Goal: Information Seeking & Learning: Learn about a topic

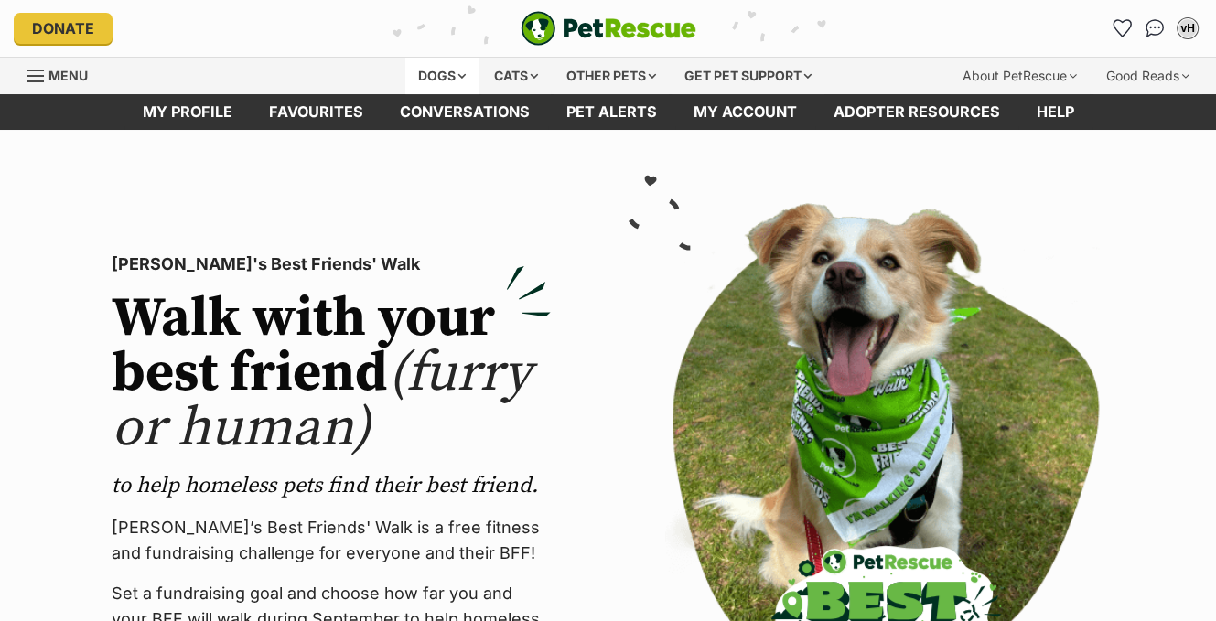
click at [455, 76] on div "Dogs" at bounding box center [441, 76] width 73 height 37
click at [457, 74] on div "Dogs" at bounding box center [441, 76] width 73 height 37
click at [449, 71] on div "Dogs" at bounding box center [441, 76] width 73 height 37
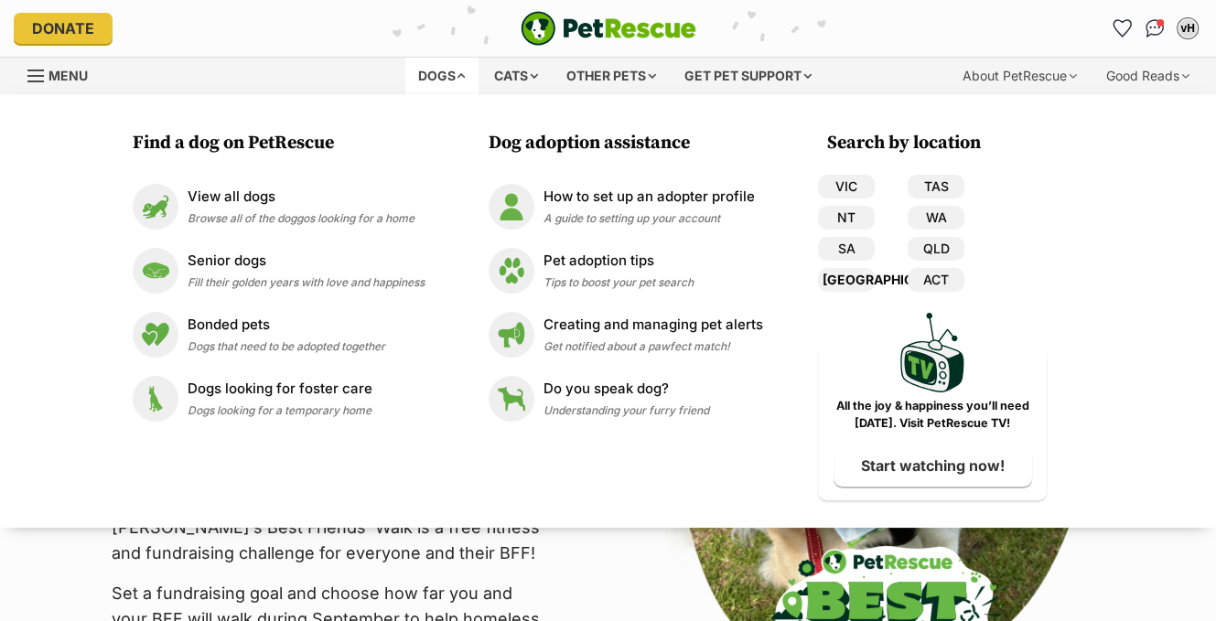
click at [846, 277] on link "[GEOGRAPHIC_DATA]" at bounding box center [846, 280] width 57 height 24
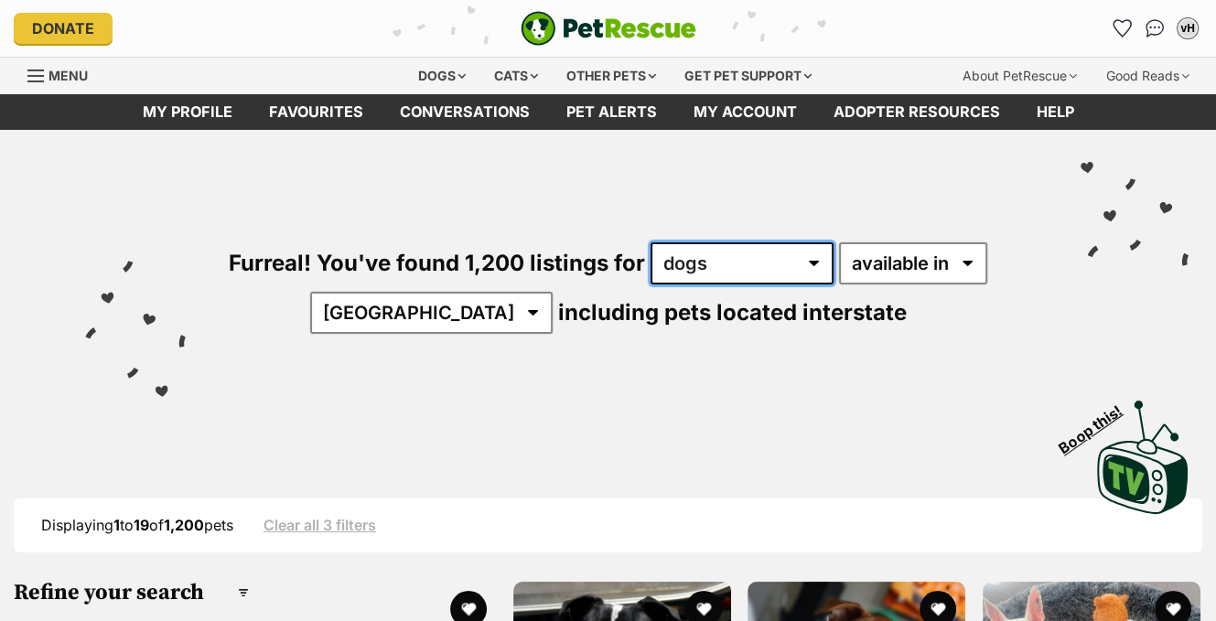
click at [811, 262] on select "any type of pet cats dogs other pets" at bounding box center [741, 263] width 183 height 42
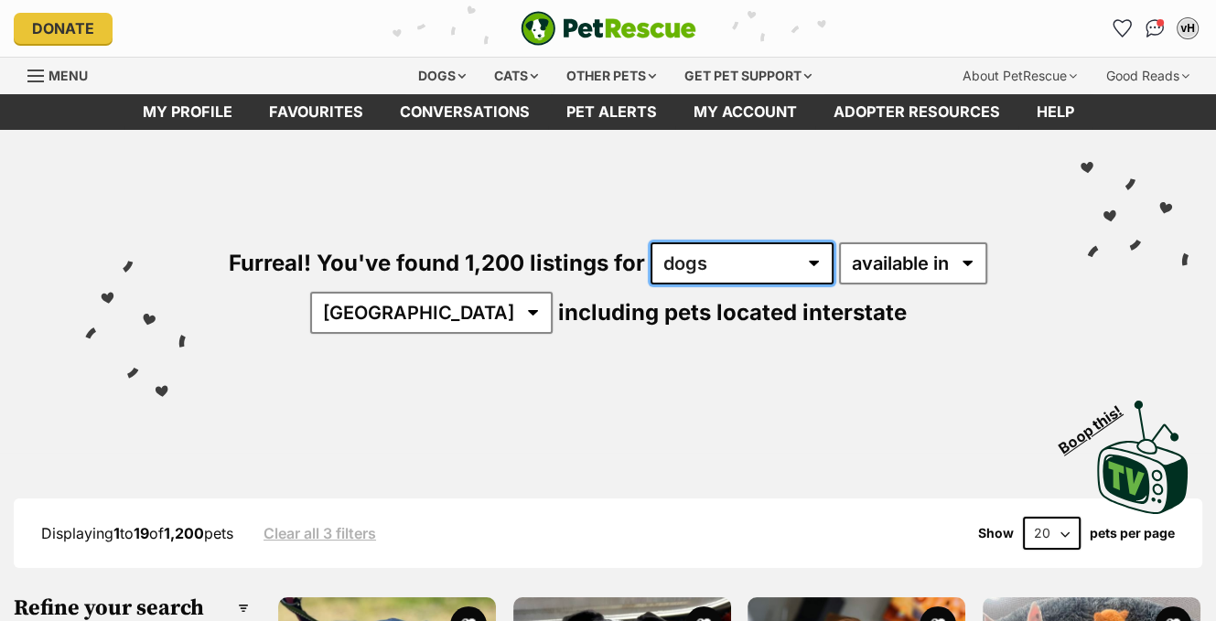
click at [650, 242] on select "any type of pet cats dogs other pets" at bounding box center [741, 263] width 183 height 42
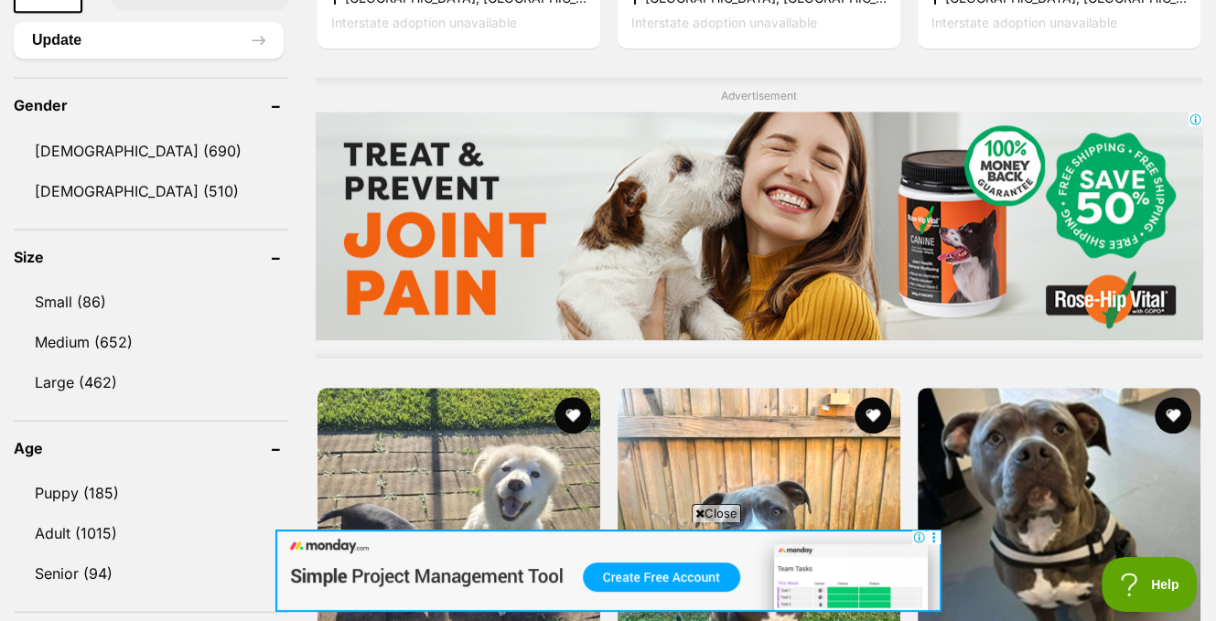
scroll to position [1555, 0]
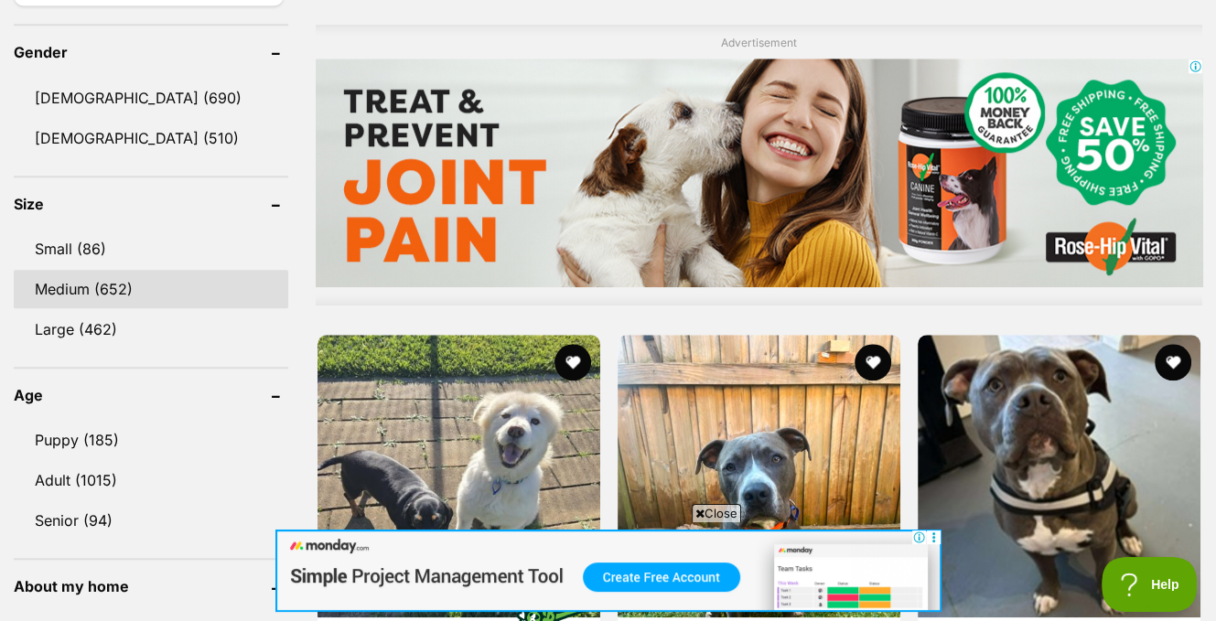
click at [72, 285] on link "Medium (652)" at bounding box center [151, 289] width 274 height 38
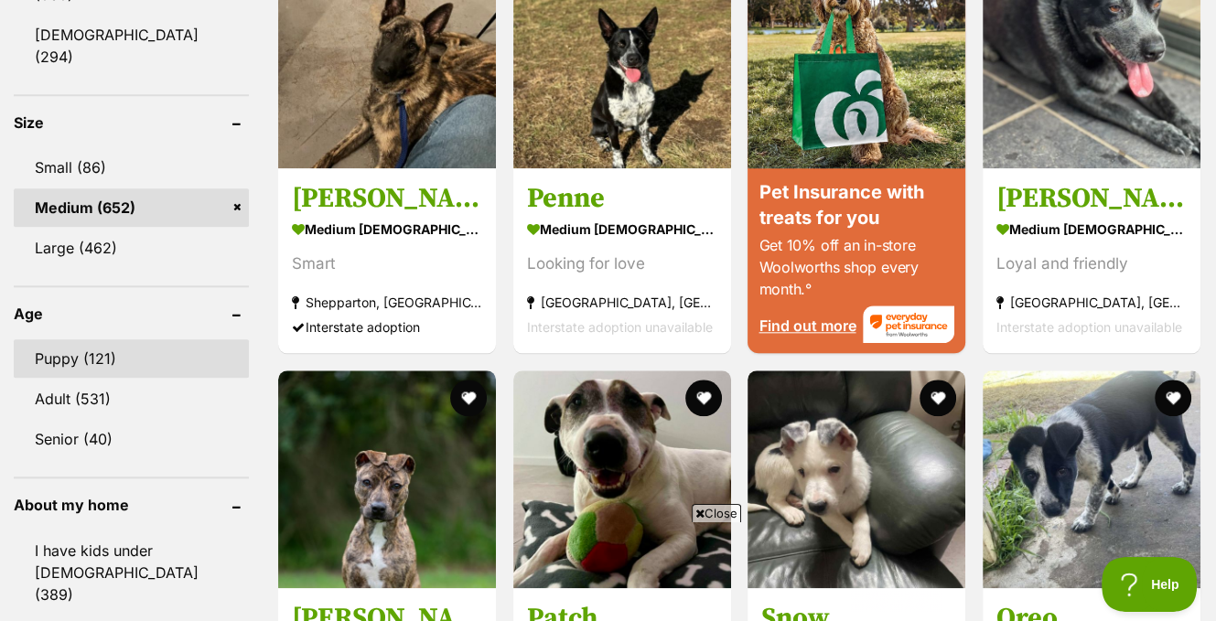
click at [59, 339] on link "Puppy (121)" at bounding box center [131, 358] width 235 height 38
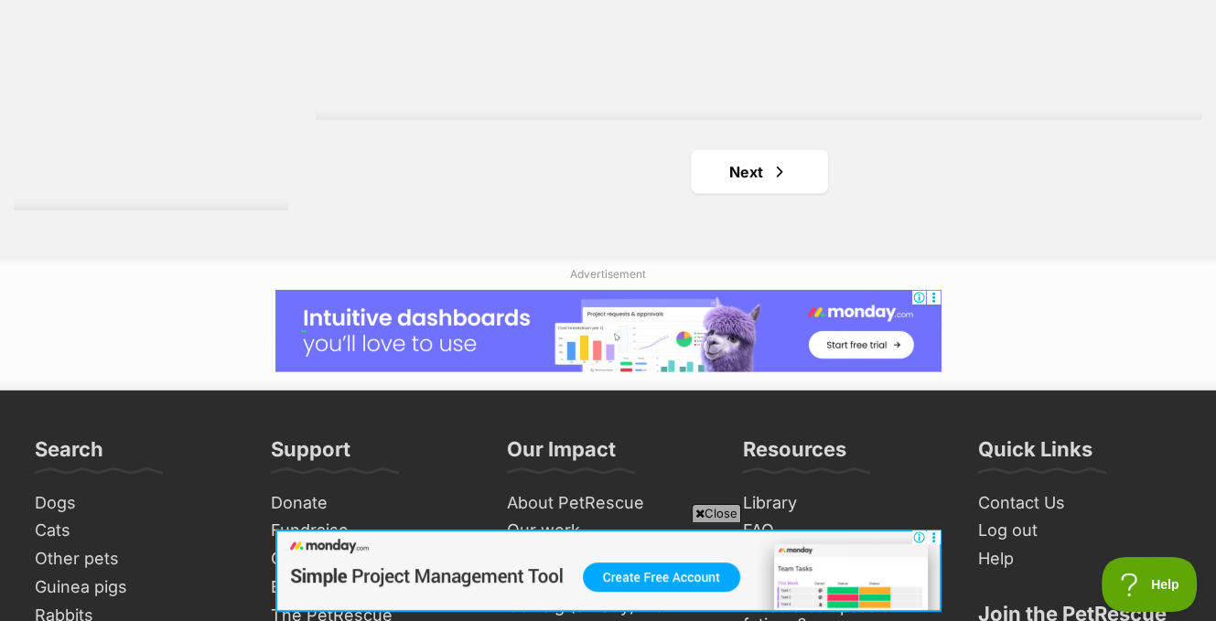
scroll to position [4666, 0]
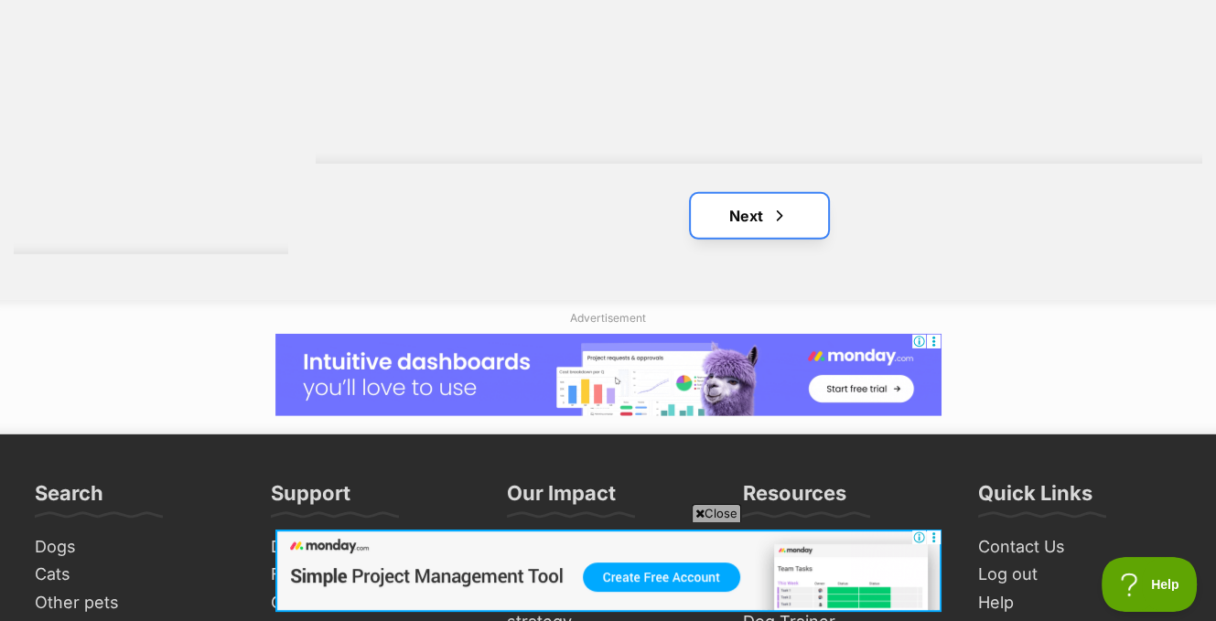
click at [764, 215] on link "Next" at bounding box center [759, 216] width 137 height 44
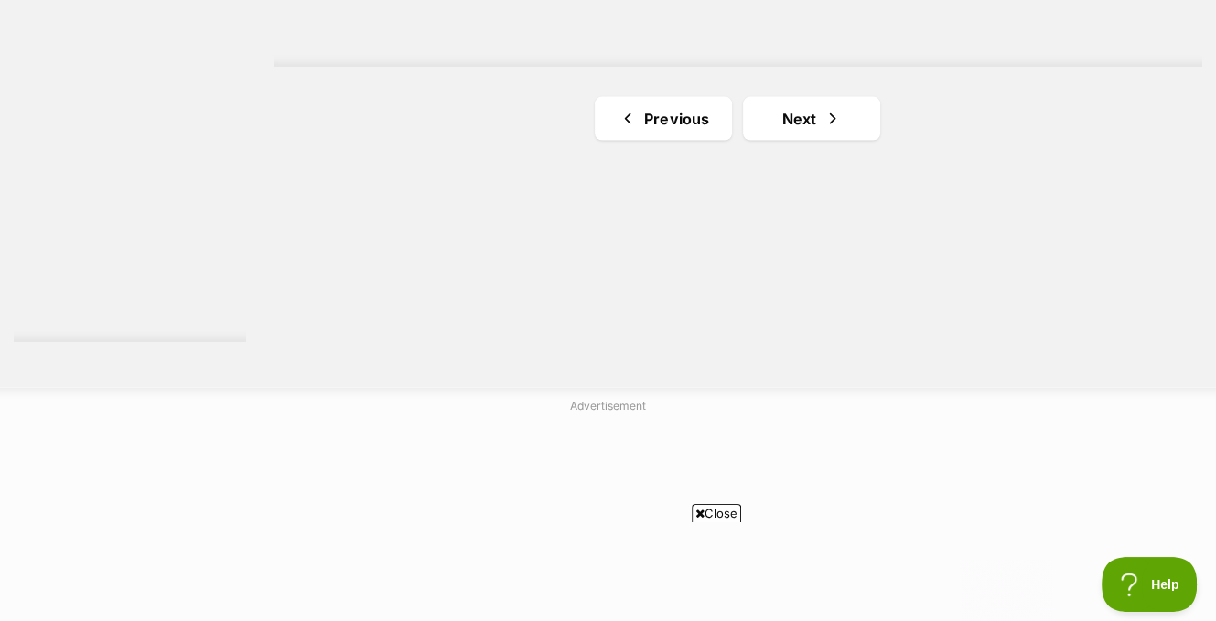
scroll to position [3476, 0]
click at [817, 120] on link "Next" at bounding box center [811, 117] width 137 height 44
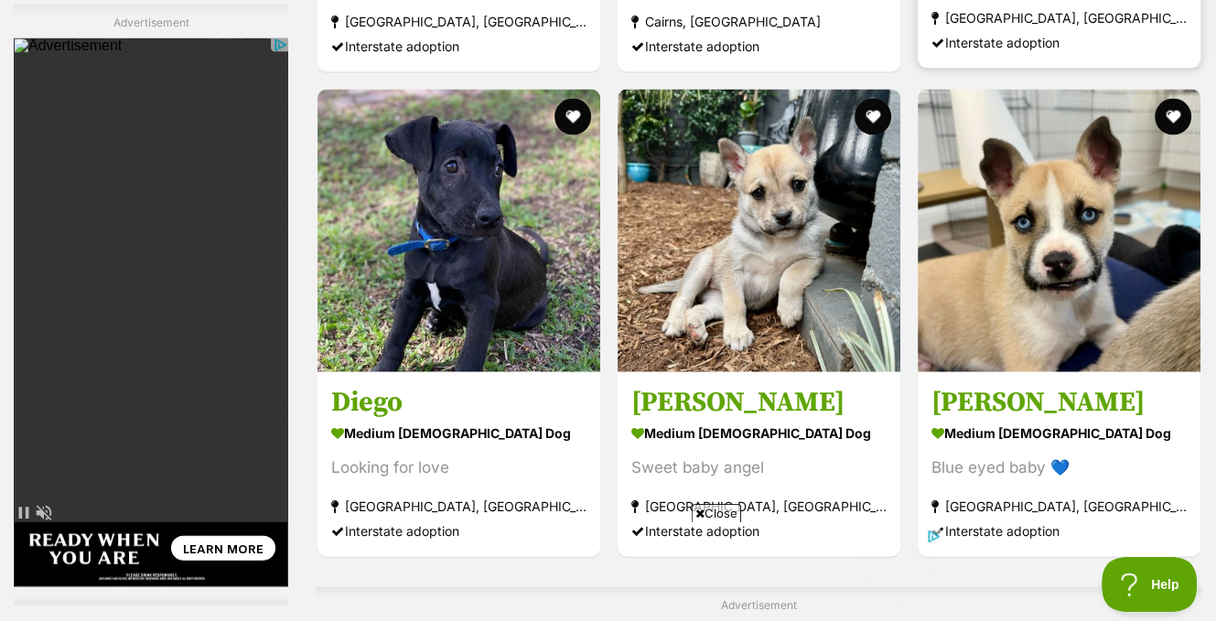
scroll to position [3568, 0]
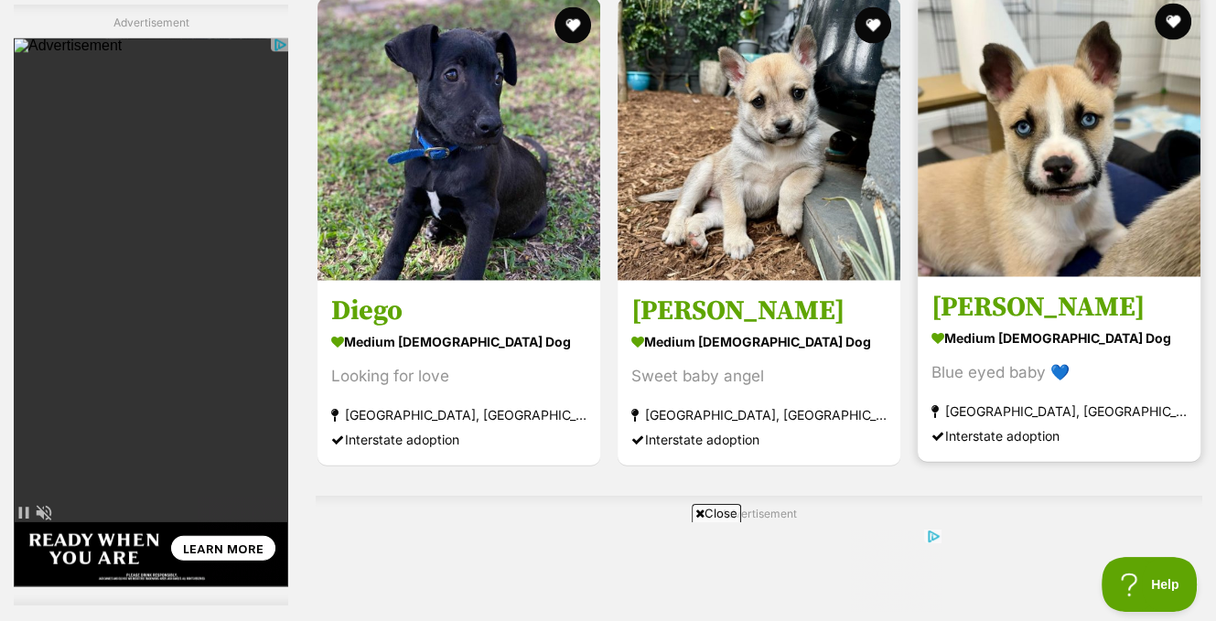
click at [1030, 197] on img at bounding box center [1059, 136] width 283 height 283
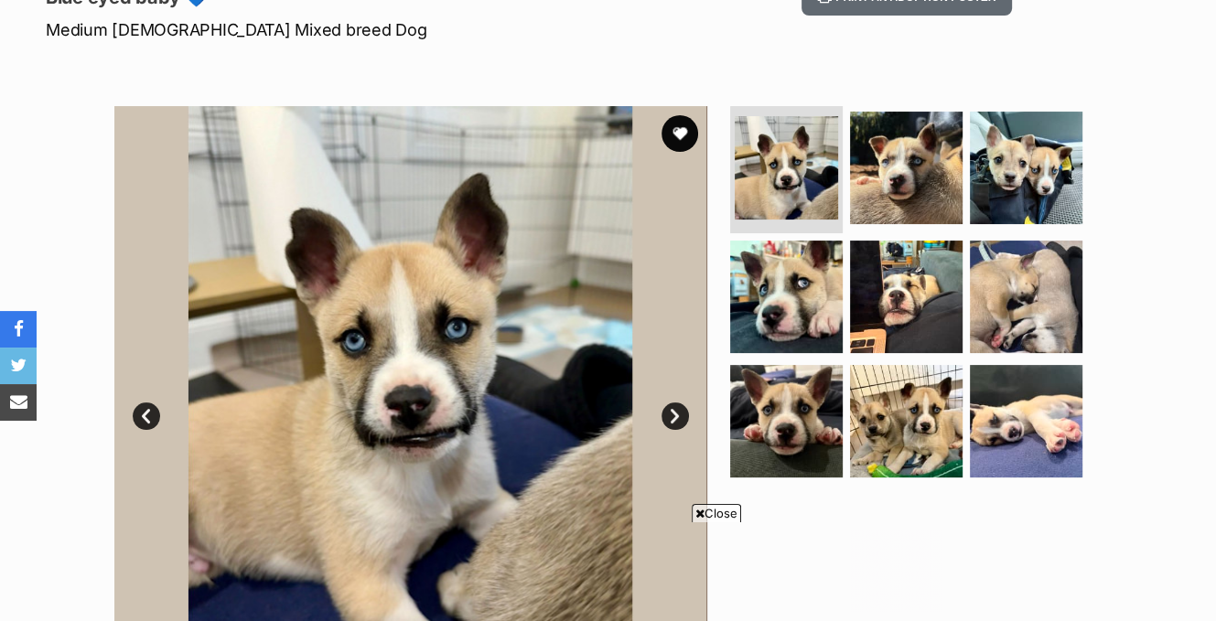
click at [681, 408] on link "Next" at bounding box center [674, 416] width 27 height 27
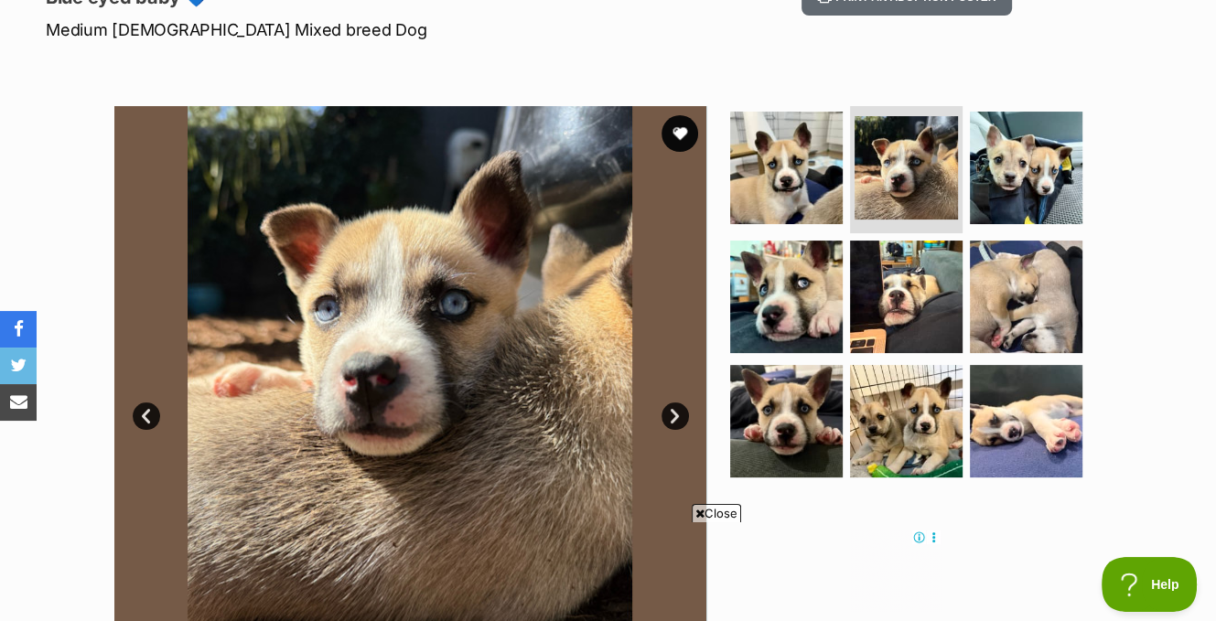
click at [681, 408] on link "Next" at bounding box center [674, 416] width 27 height 27
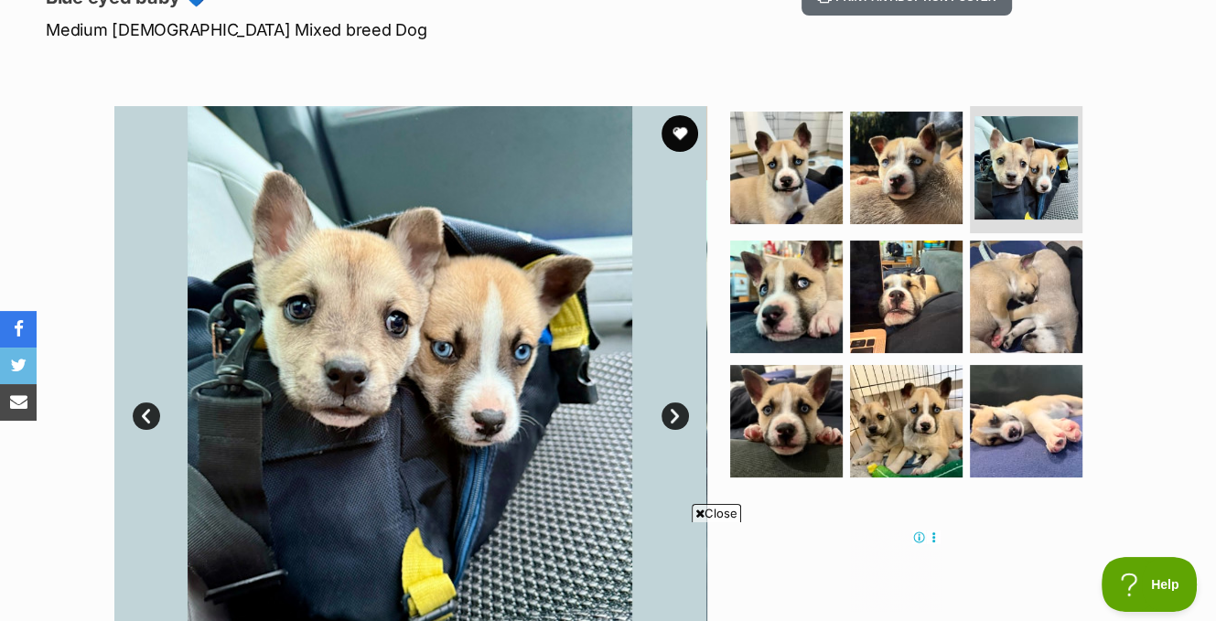
click at [677, 408] on link "Next" at bounding box center [674, 416] width 27 height 27
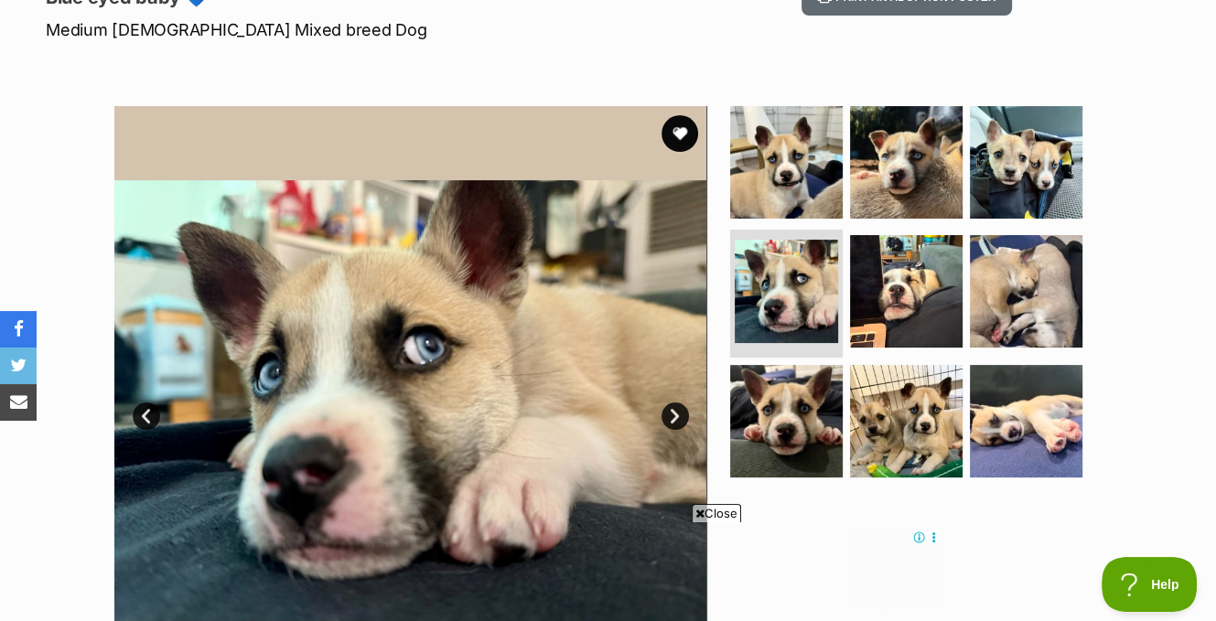
click at [677, 408] on link "Next" at bounding box center [674, 416] width 27 height 27
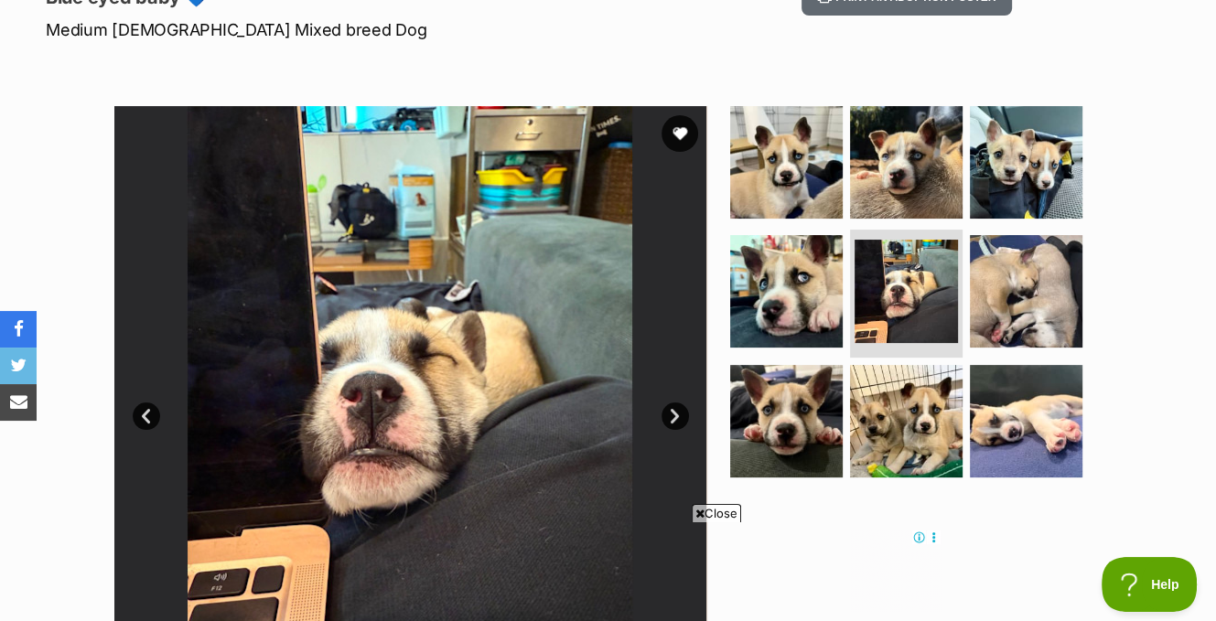
click at [677, 408] on link "Next" at bounding box center [674, 416] width 27 height 27
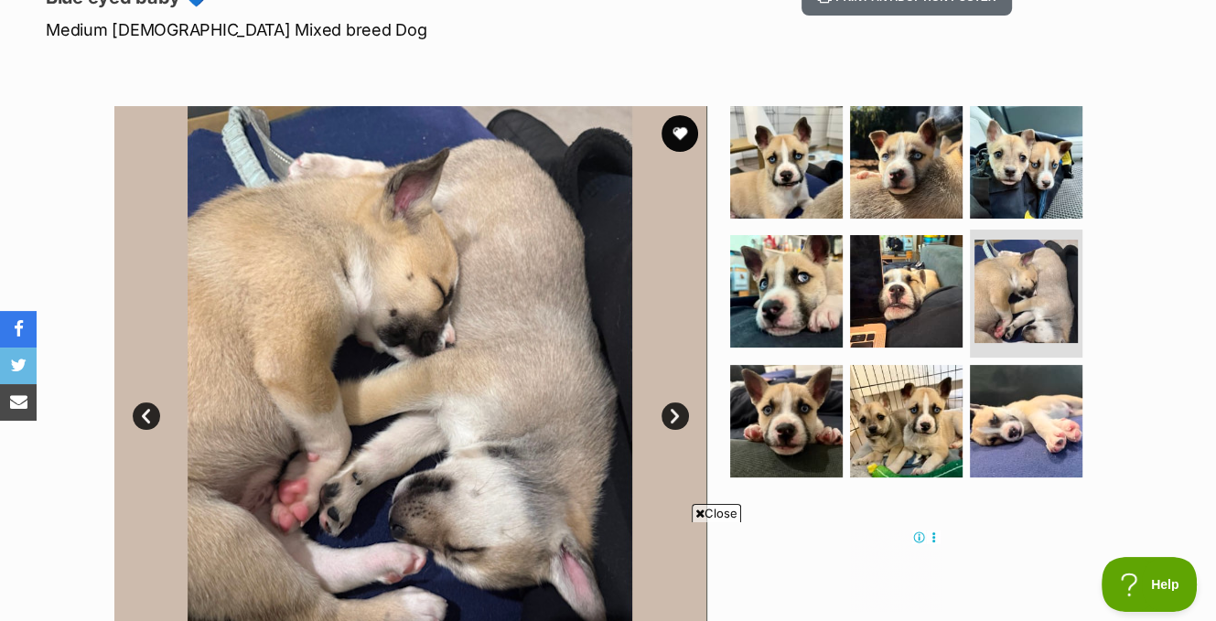
click at [677, 408] on link "Next" at bounding box center [674, 416] width 27 height 27
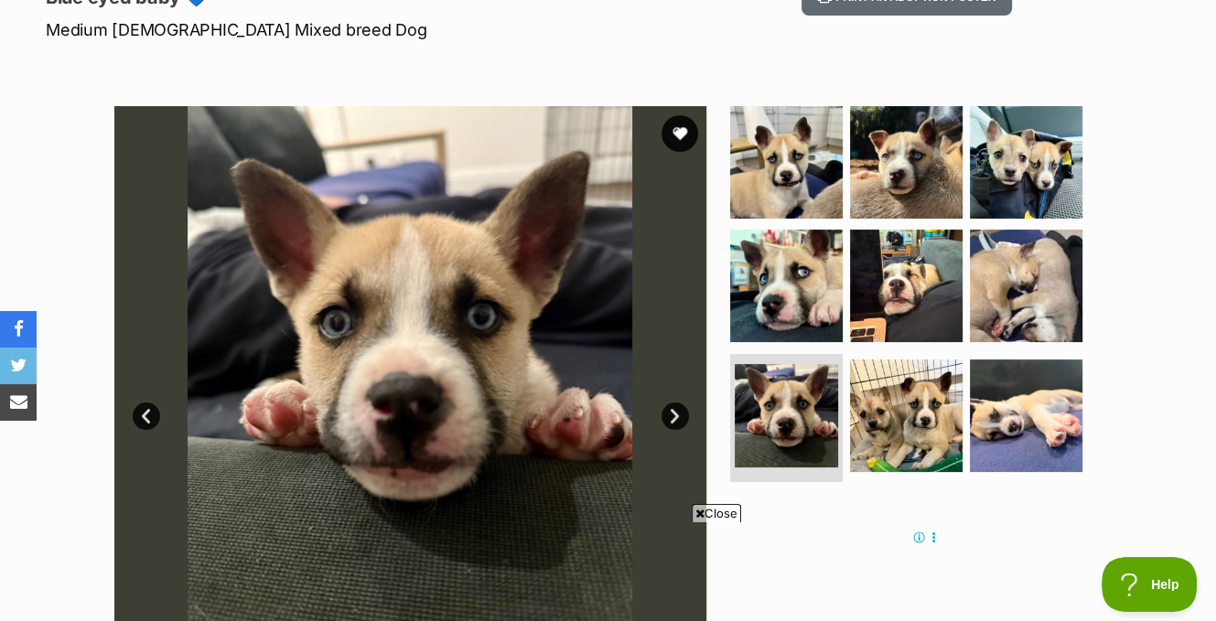
click at [677, 408] on link "Next" at bounding box center [674, 416] width 27 height 27
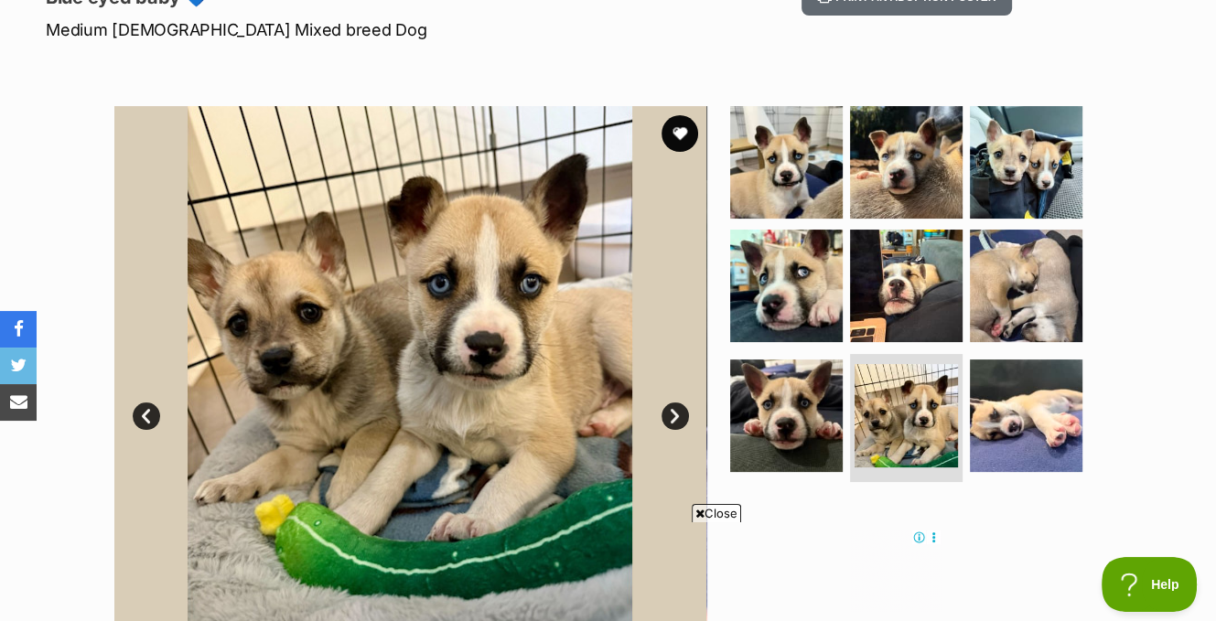
click at [673, 414] on link "Next" at bounding box center [674, 416] width 27 height 27
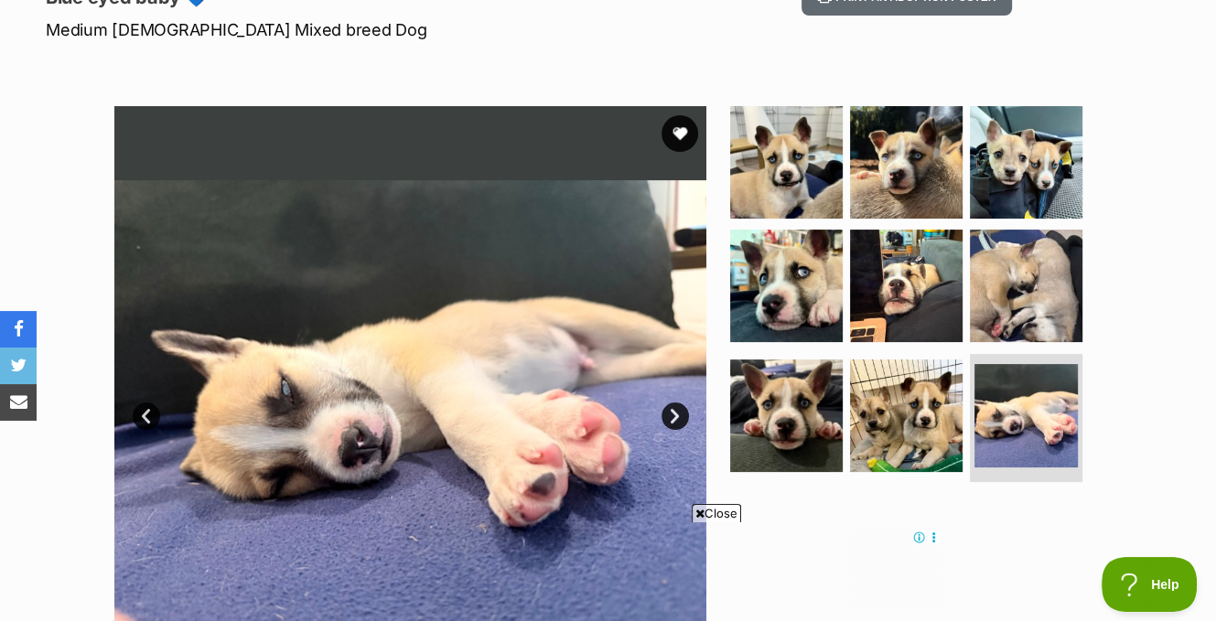
click at [670, 412] on link "Next" at bounding box center [674, 416] width 27 height 27
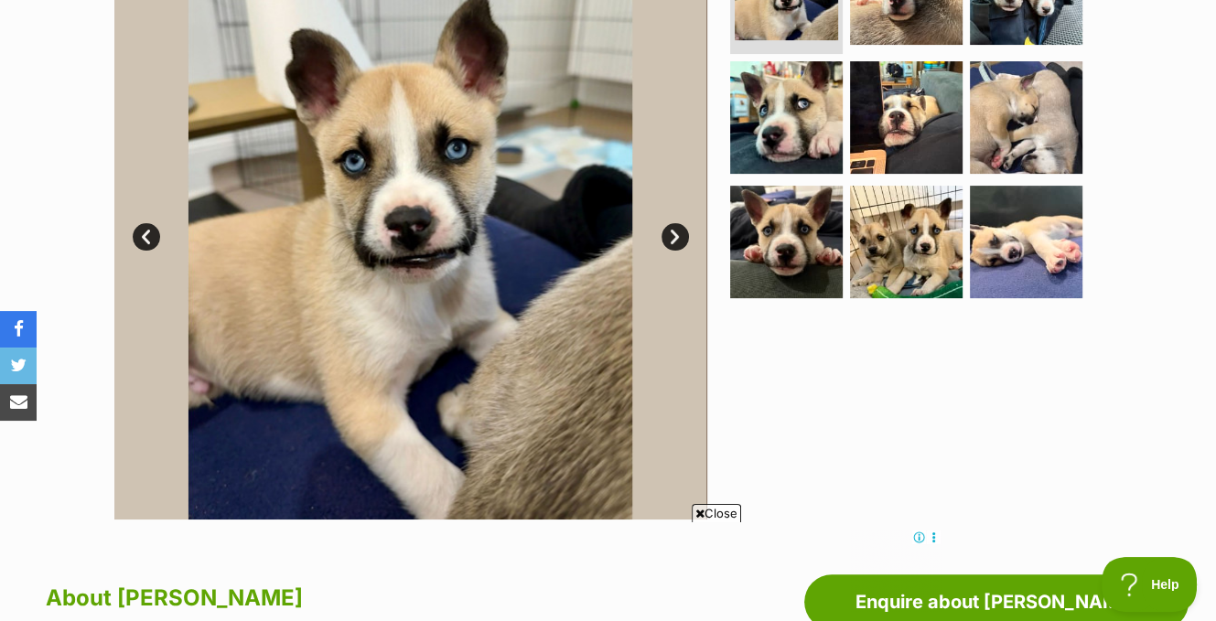
scroll to position [457, 0]
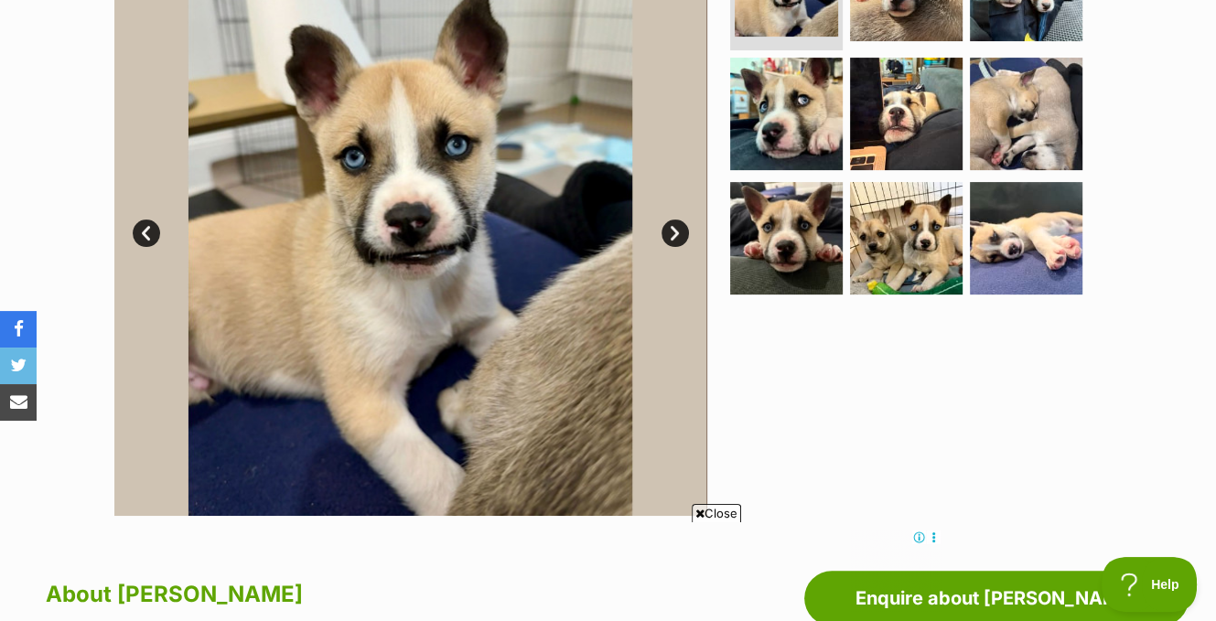
click at [699, 517] on icon at bounding box center [699, 514] width 9 height 12
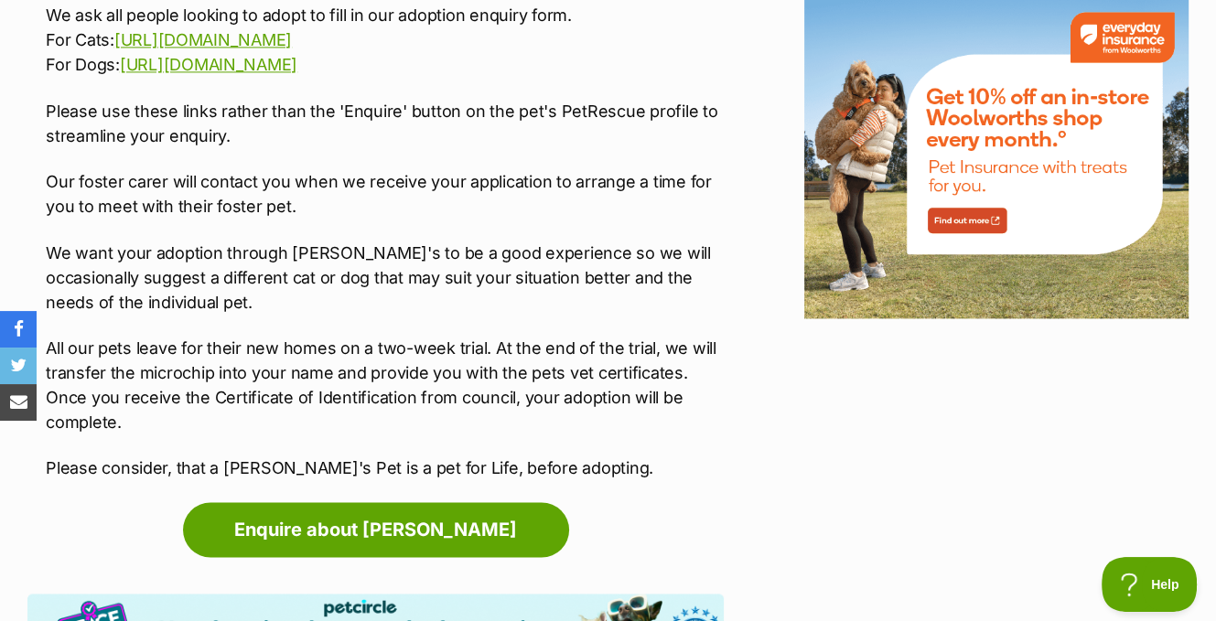
scroll to position [0, 0]
